Goal: Task Accomplishment & Management: Complete application form

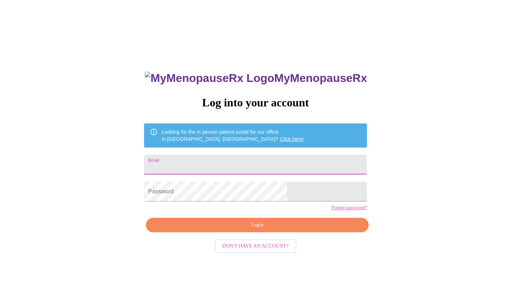
click at [239, 158] on input "Email" at bounding box center [255, 165] width 223 height 20
type input "[PERSON_NAME][EMAIL_ADDRESS][PERSON_NAME][DOMAIN_NAME]"
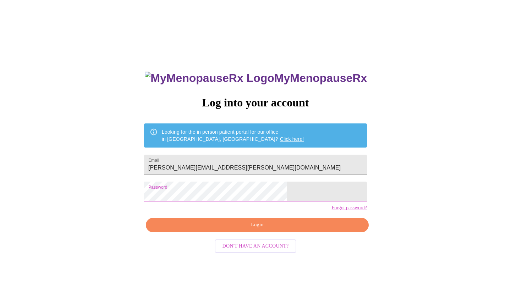
click at [255, 229] on span "Login" at bounding box center [257, 225] width 206 height 9
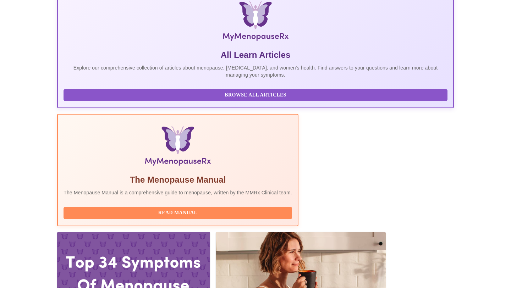
scroll to position [113, 0]
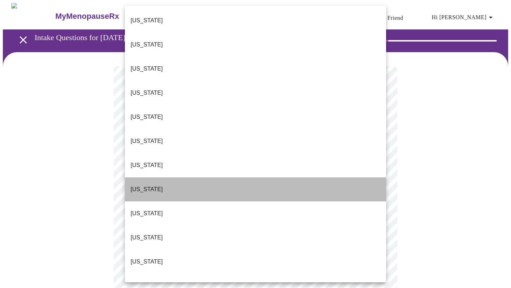
click at [317, 177] on li "[US_STATE]" at bounding box center [255, 189] width 261 height 24
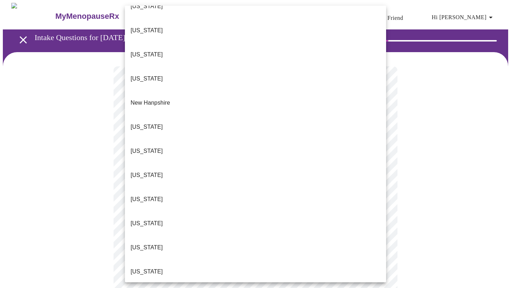
scroll to position [651, 0]
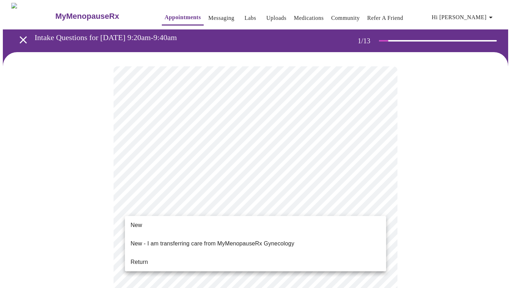
click at [312, 256] on li "Return" at bounding box center [255, 262] width 261 height 13
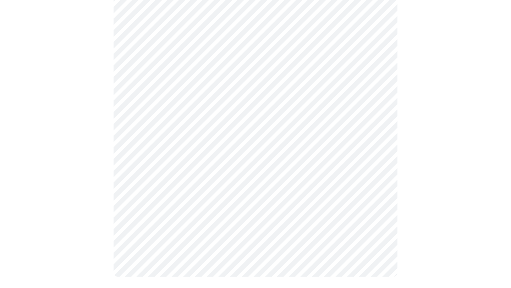
scroll to position [0, 0]
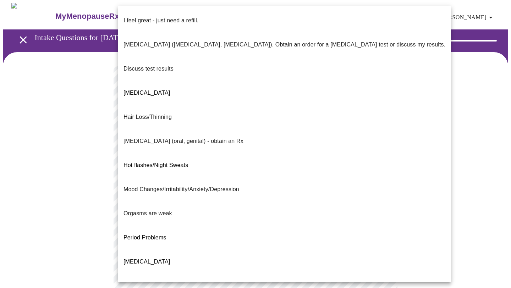
click at [323, 140] on body "MyMenopauseRx Appointments Messaging Labs Uploads Medications Community Refer a…" at bounding box center [255, 249] width 505 height 492
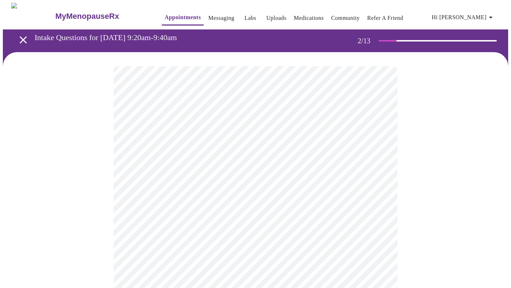
click at [252, 206] on body "MyMenopauseRx Appointments Messaging Labs Uploads Medications Community Refer a…" at bounding box center [255, 247] width 505 height 488
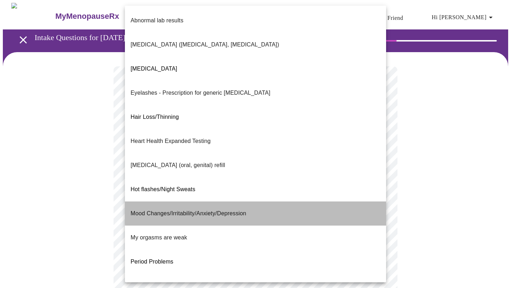
click at [259, 201] on li "Mood Changes/Irritability/Anxiety/Depression" at bounding box center [255, 213] width 261 height 24
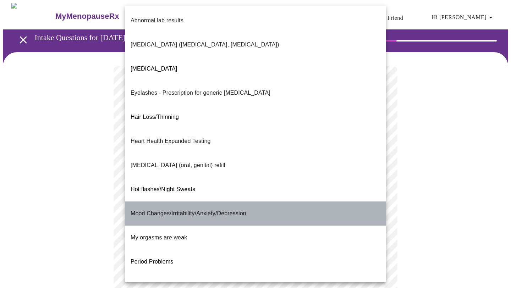
click at [256, 201] on li "Mood Changes/Irritability/Anxiety/Depression" at bounding box center [255, 213] width 261 height 24
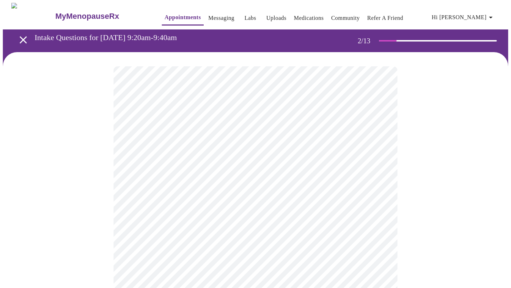
click at [410, 184] on div at bounding box center [255, 269] width 505 height 434
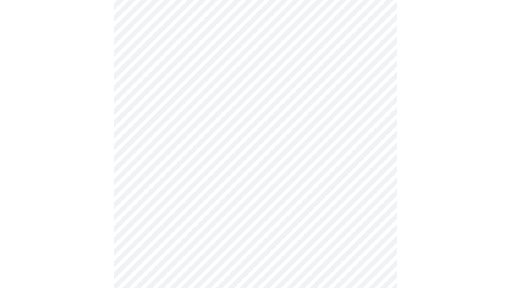
scroll to position [170, 0]
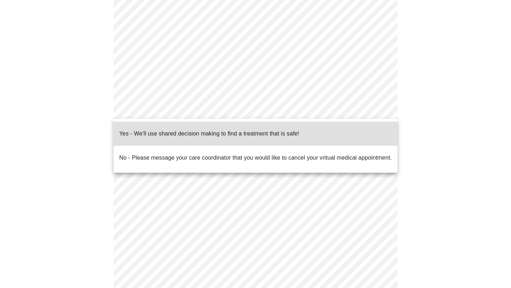
click at [331, 112] on body "MyMenopauseRx Appointments Messaging Labs Uploads Medications Community Refer a…" at bounding box center [255, 75] width 505 height 484
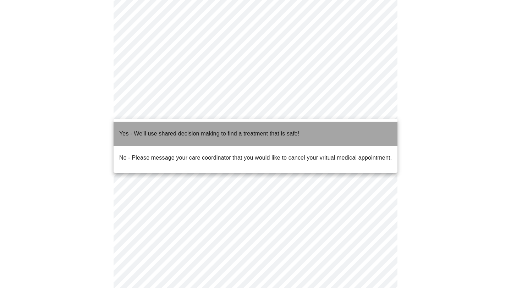
click at [325, 131] on li "Yes - We'll use shared decision making to find a treatment that is safe!" at bounding box center [255, 134] width 284 height 24
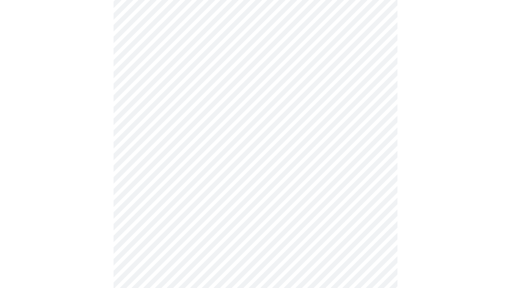
scroll to position [0, 0]
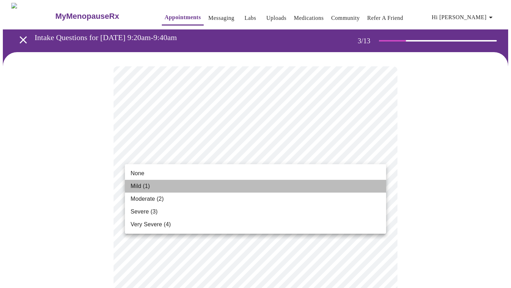
click at [249, 181] on li "Mild (1)" at bounding box center [255, 186] width 261 height 13
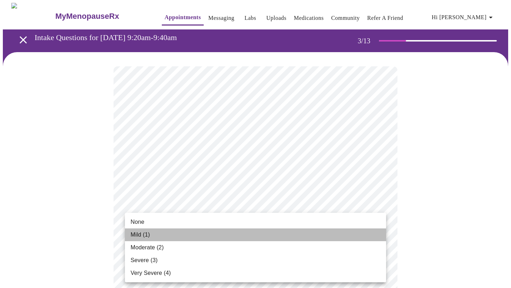
click at [237, 237] on li "Mild (1)" at bounding box center [255, 234] width 261 height 13
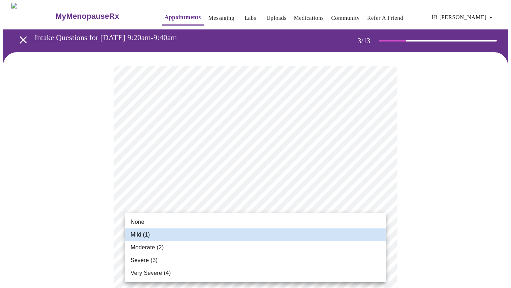
click at [237, 237] on li "Mild (1)" at bounding box center [255, 234] width 261 height 13
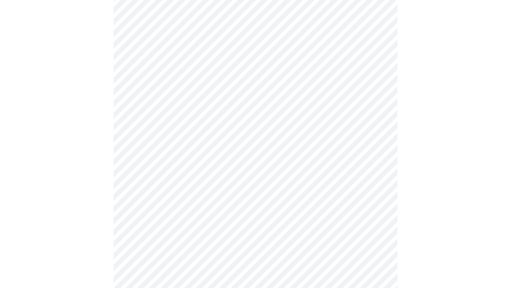
scroll to position [227, 0]
click at [359, 36] on body "MyMenopauseRx Appointments Messaging Labs Uploads Medications Community Refer a…" at bounding box center [255, 237] width 505 height 923
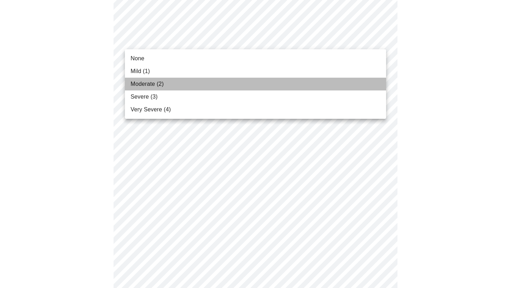
click at [323, 85] on li "Moderate (2)" at bounding box center [255, 84] width 261 height 13
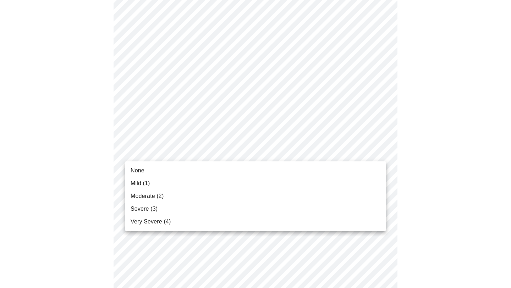
click at [297, 159] on body "MyMenopauseRx Appointments Messaging Labs Uploads Medications Community Refer a…" at bounding box center [255, 232] width 505 height 913
click at [287, 195] on li "Moderate (2)" at bounding box center [255, 196] width 261 height 13
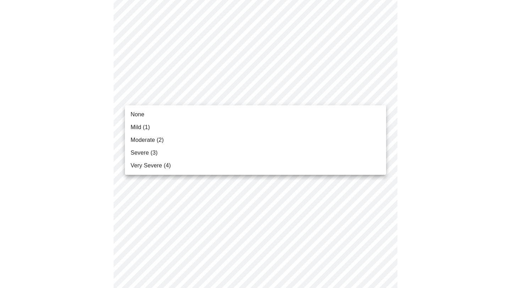
click at [284, 101] on body "MyMenopauseRx Appointments Messaging Labs Uploads Medications Community Refer a…" at bounding box center [255, 228] width 505 height 904
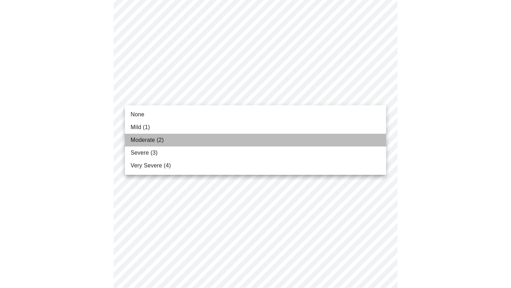
click at [280, 140] on li "Moderate (2)" at bounding box center [255, 140] width 261 height 13
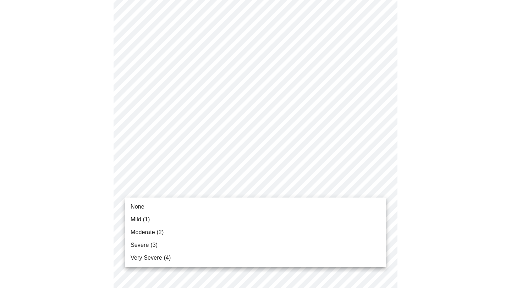
click at [272, 183] on body "MyMenopauseRx Appointments Messaging Labs Uploads Medications Community Refer a…" at bounding box center [255, 223] width 505 height 894
click at [270, 230] on li "Moderate (2)" at bounding box center [255, 232] width 261 height 13
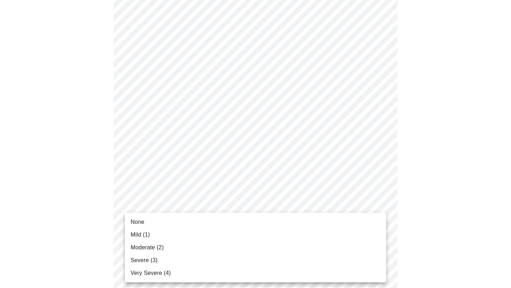
click at [269, 251] on body "MyMenopauseRx Appointments Messaging Labs Uploads Medications Community Refer a…" at bounding box center [255, 218] width 505 height 884
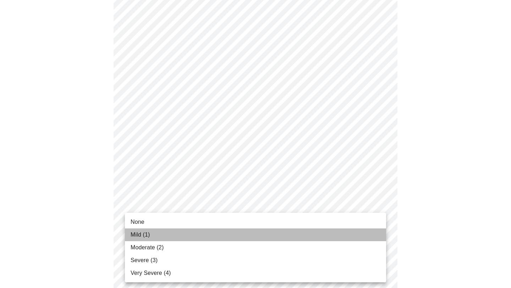
click at [265, 236] on li "Mild (1)" at bounding box center [255, 234] width 261 height 13
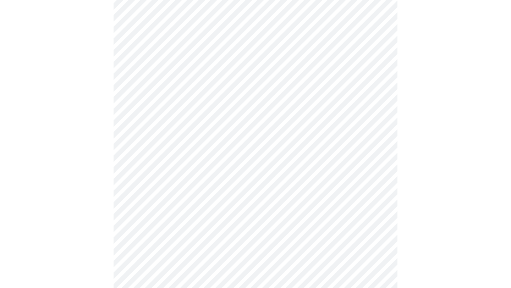
click at [417, 211] on div at bounding box center [255, 237] width 505 height 824
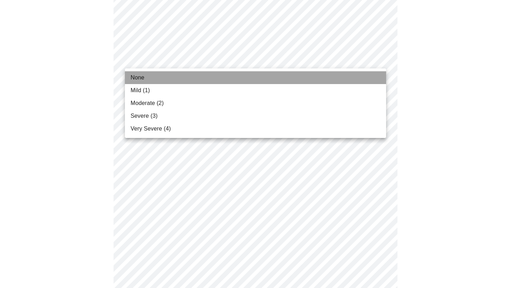
click at [326, 78] on li "None" at bounding box center [255, 77] width 261 height 13
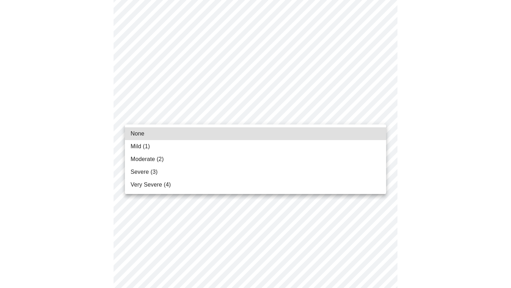
click at [312, 132] on li "None" at bounding box center [255, 133] width 261 height 13
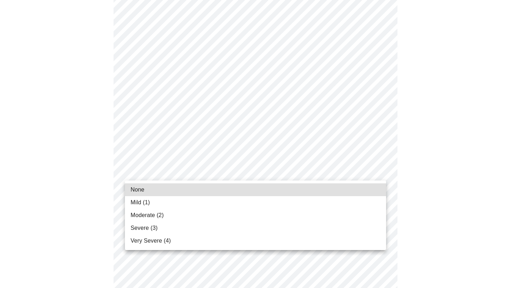
click at [298, 198] on li "Mild (1)" at bounding box center [255, 202] width 261 height 13
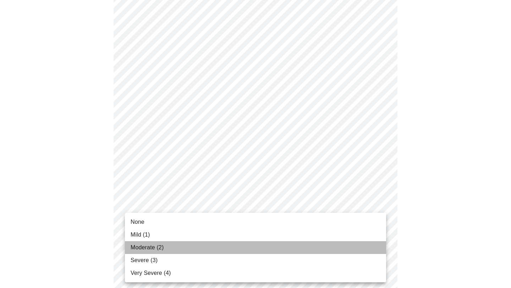
click at [293, 247] on li "Moderate (2)" at bounding box center [255, 247] width 261 height 13
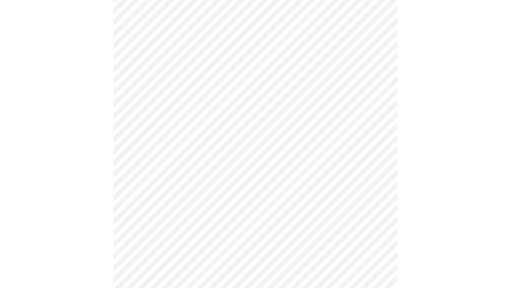
scroll to position [175, 0]
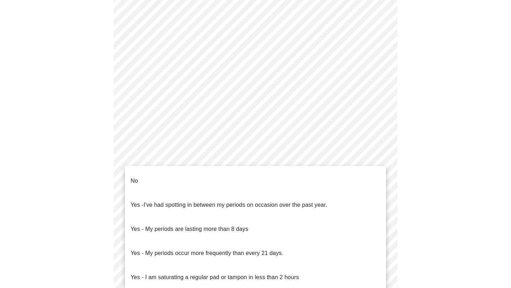
click at [316, 253] on body "MyMenopauseRx Appointments Messaging Labs Uploads Medications Community Refer a…" at bounding box center [255, 178] width 505 height 700
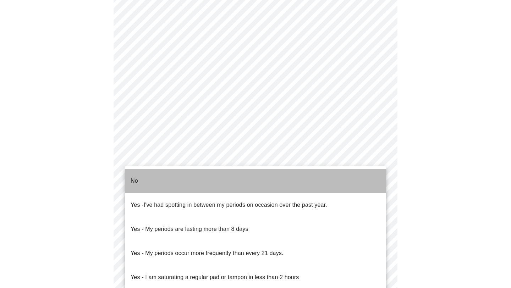
click at [296, 179] on li "No" at bounding box center [255, 181] width 261 height 24
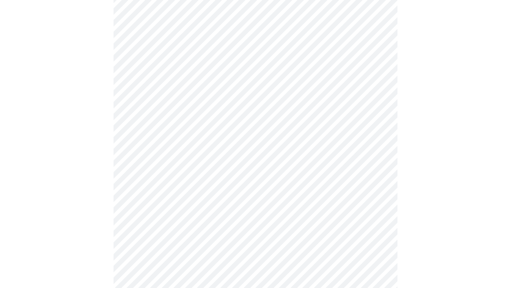
click at [469, 278] on div at bounding box center [255, 200] width 505 height 646
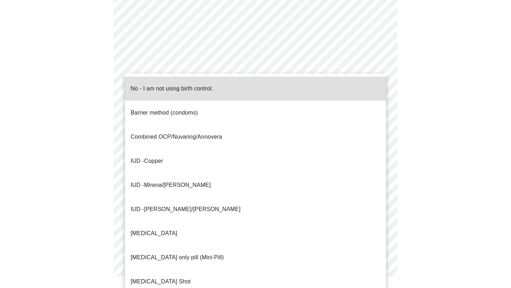
click at [302, 91] on li "No - I am not using birth control." at bounding box center [255, 89] width 261 height 24
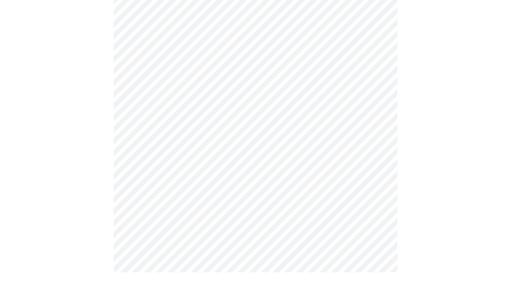
scroll to position [404, 0]
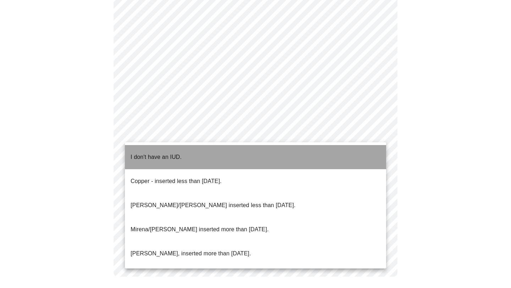
click at [294, 146] on li "I don't have an IUD." at bounding box center [255, 157] width 261 height 24
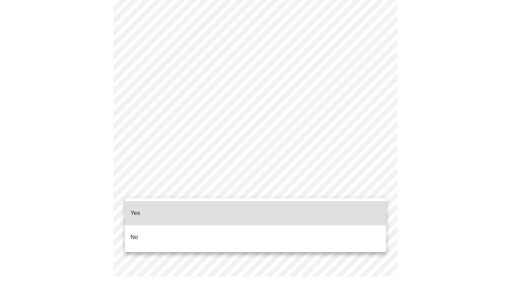
click at [278, 210] on li "Yes" at bounding box center [255, 213] width 261 height 24
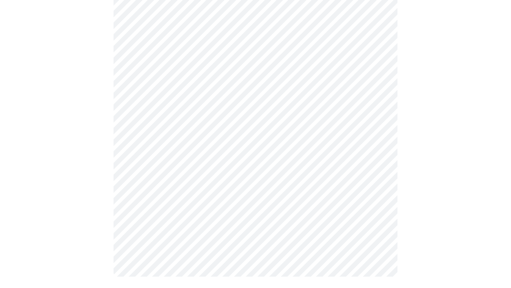
scroll to position [0, 0]
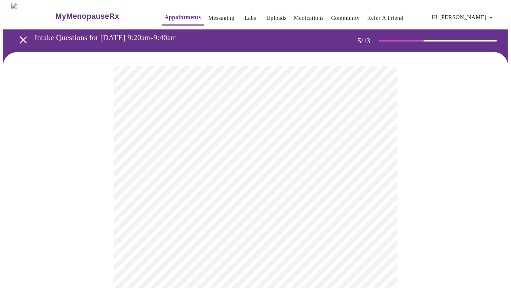
click at [431, 215] on div at bounding box center [255, 287] width 505 height 471
click at [485, 92] on div at bounding box center [255, 214] width 505 height 325
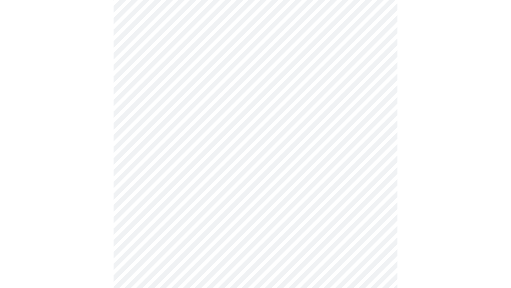
scroll to position [1465, 0]
drag, startPoint x: 510, startPoint y: 151, endPoint x: 493, endPoint y: 199, distance: 50.9
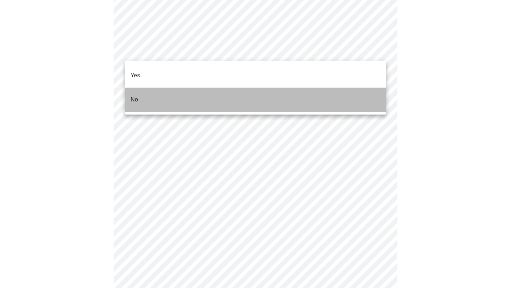
click at [229, 93] on li "No" at bounding box center [255, 100] width 261 height 24
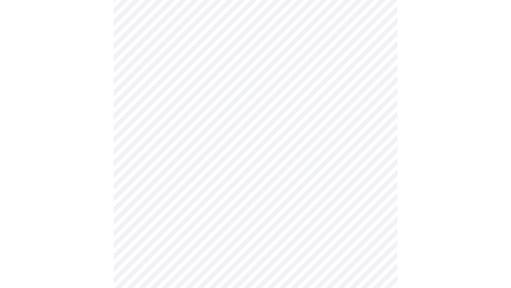
scroll to position [0, 0]
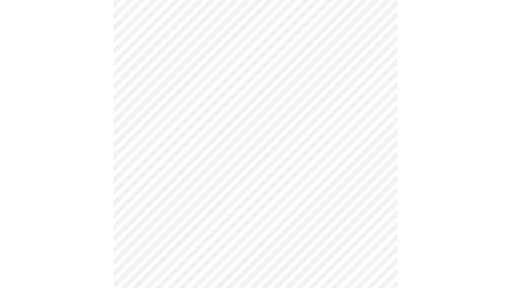
scroll to position [416, 0]
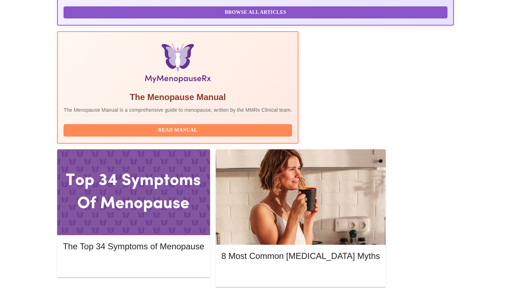
scroll to position [199, 0]
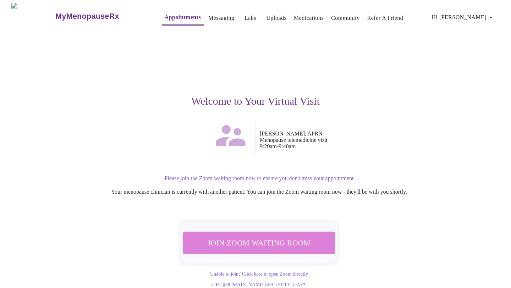
click at [295, 236] on span "Join Zoom Waiting Room" at bounding box center [259, 242] width 134 height 13
